Goal: Navigation & Orientation: Find specific page/section

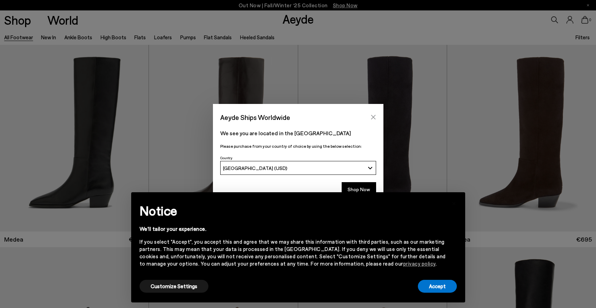
click at [375, 116] on icon "Close" at bounding box center [373, 117] width 5 height 5
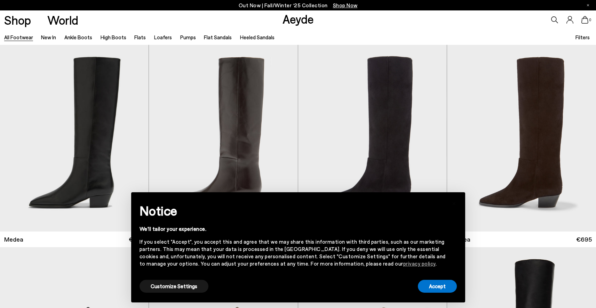
click at [147, 293] on div "Customize Settings" at bounding box center [174, 287] width 69 height 16
click at [160, 285] on button "Customize Settings" at bounding box center [174, 286] width 69 height 13
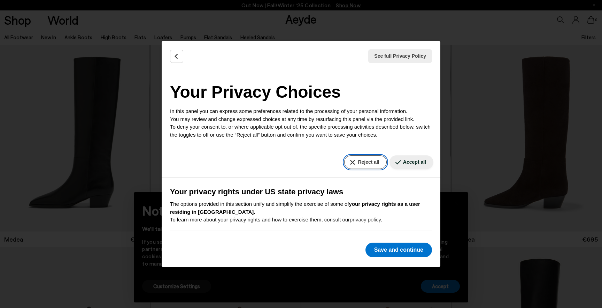
click at [358, 166] on button "Reject all" at bounding box center [365, 163] width 42 height 14
click at [364, 164] on button "Reject all" at bounding box center [365, 163] width 42 height 14
click at [387, 249] on button "Save and continue" at bounding box center [398, 250] width 66 height 15
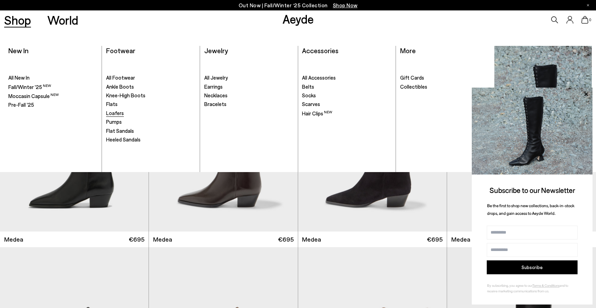
click at [118, 115] on span "Loafers" at bounding box center [115, 113] width 18 height 6
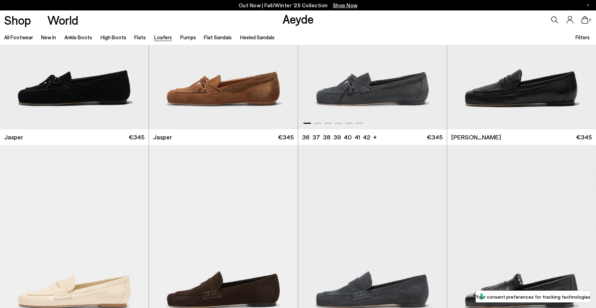
scroll to position [109, 0]
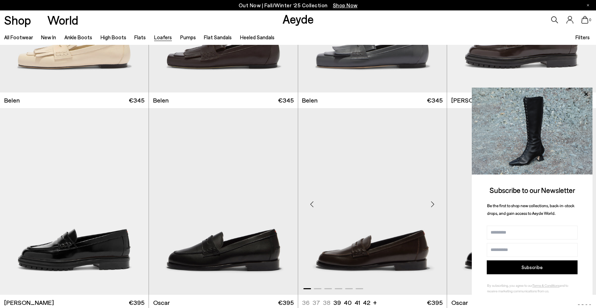
scroll to position [1018, 0]
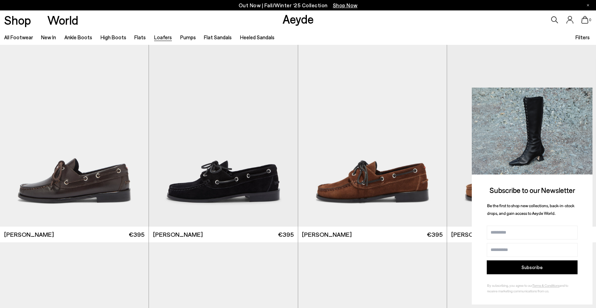
click at [586, 93] on icon at bounding box center [586, 94] width 9 height 9
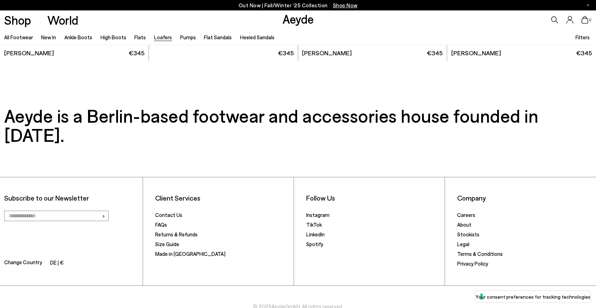
scroll to position [1597, 0]
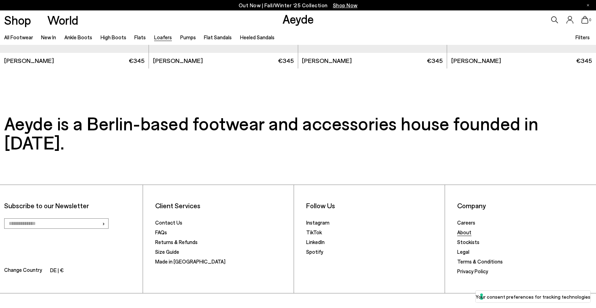
click at [465, 229] on link "About" at bounding box center [464, 232] width 14 height 6
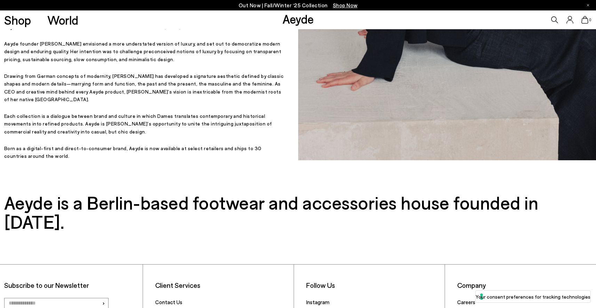
scroll to position [372, 0]
